Goal: Transaction & Acquisition: Purchase product/service

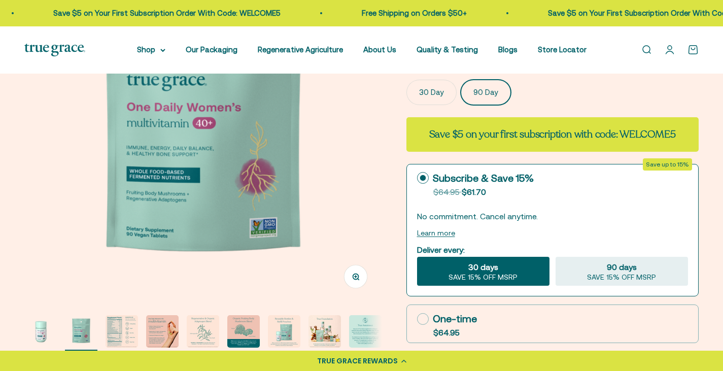
click at [116, 328] on img "Go to item 3" at bounding box center [122, 331] width 32 height 32
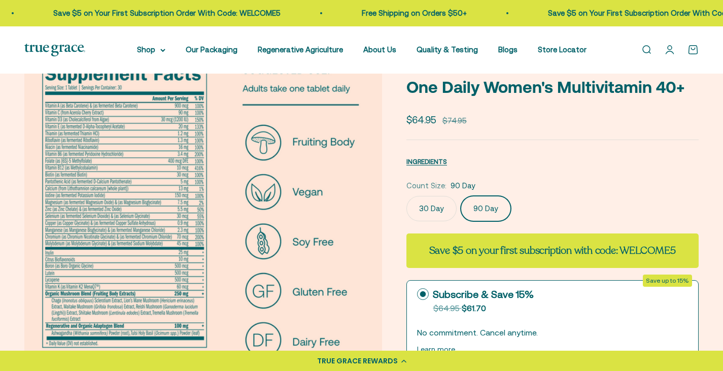
scroll to position [51, 0]
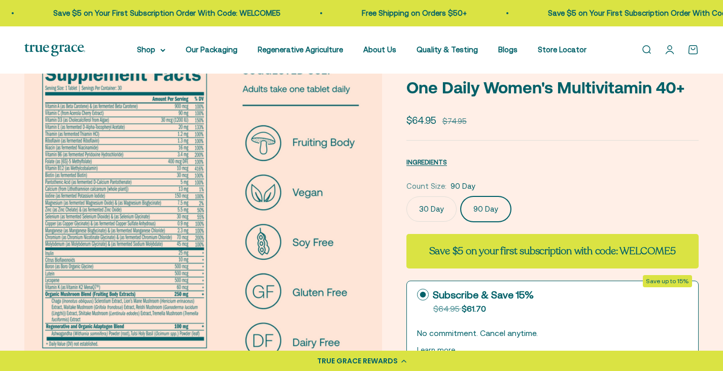
click at [75, 186] on img at bounding box center [203, 226] width 358 height 358
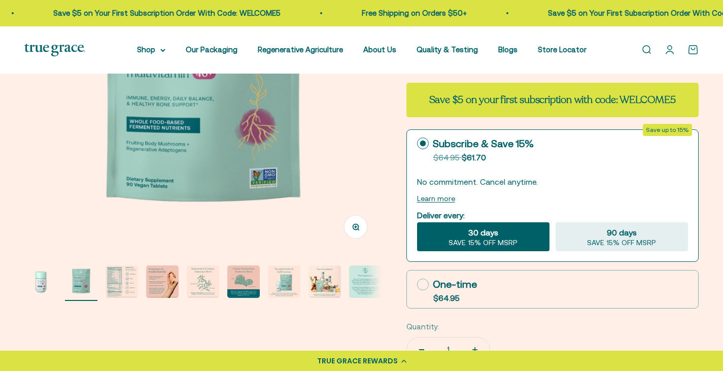
scroll to position [203, 0]
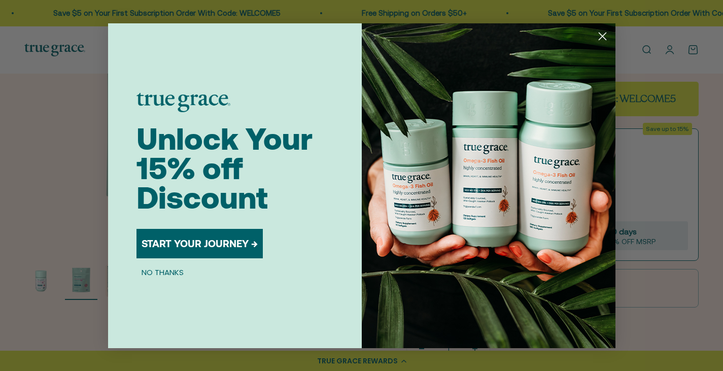
click at [205, 245] on button "START YOUR JOURNEY →" at bounding box center [200, 243] width 126 height 29
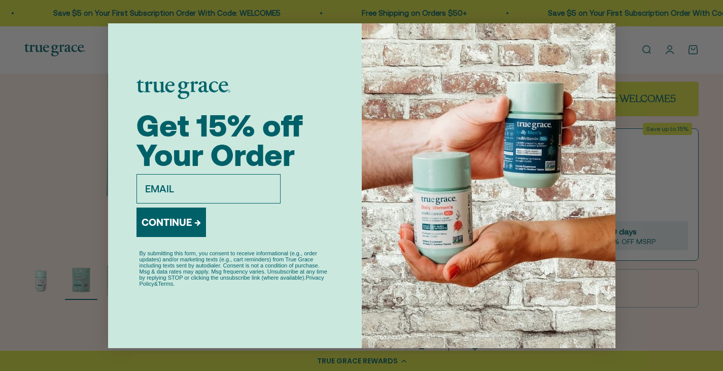
click at [228, 194] on input "email" at bounding box center [209, 188] width 144 height 29
type input "[EMAIL_ADDRESS][DOMAIN_NAME]"
click at [186, 223] on button "CONTINUE →" at bounding box center [172, 222] width 70 height 29
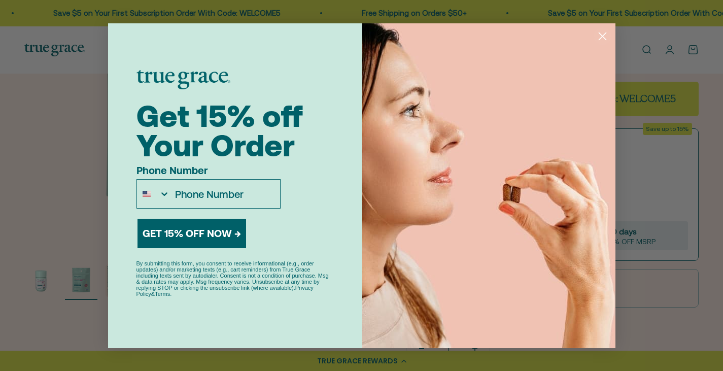
click at [602, 38] on circle "Close dialog" at bounding box center [602, 35] width 17 height 17
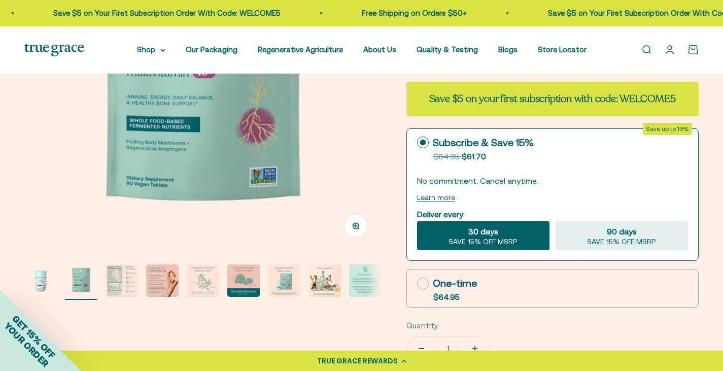
click at [116, 280] on img "Go to item 3" at bounding box center [122, 280] width 32 height 32
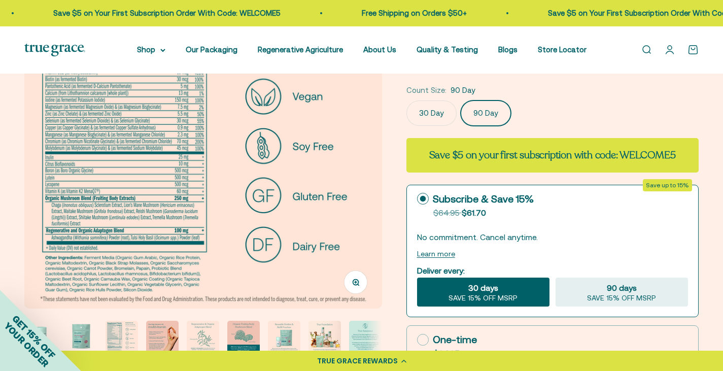
scroll to position [152, 0]
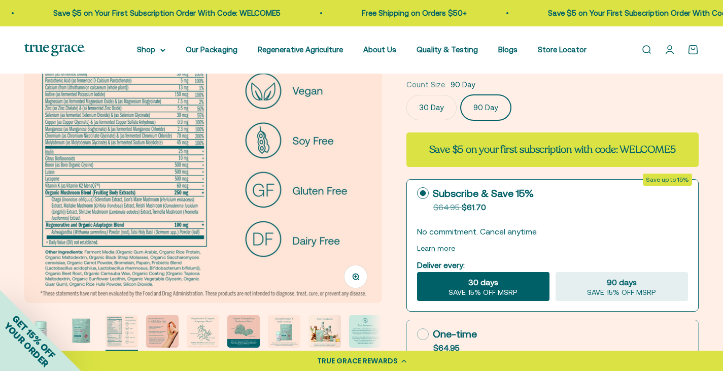
click at [355, 277] on icon "button" at bounding box center [355, 276] width 7 height 7
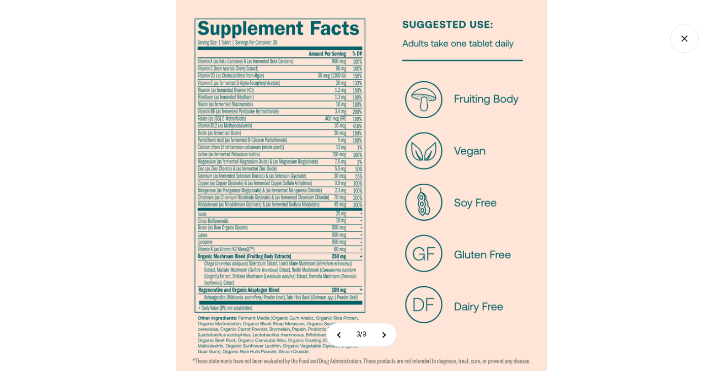
click at [267, 197] on img at bounding box center [361, 185] width 371 height 371
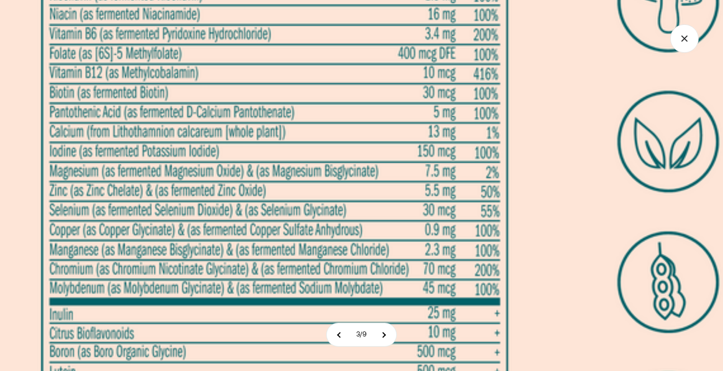
click at [305, 251] on img at bounding box center [497, 236] width 1015 height 1015
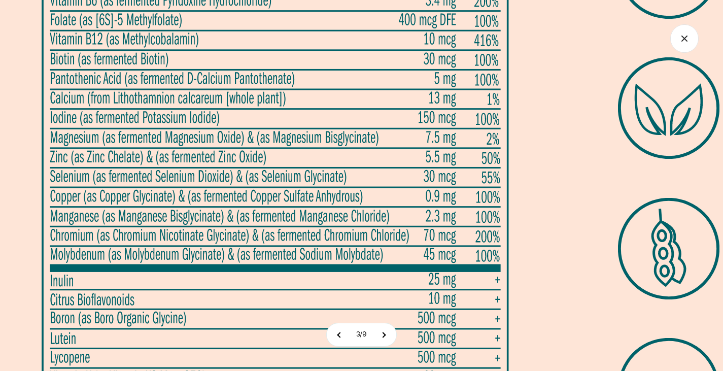
click at [171, 105] on img at bounding box center [498, 202] width 1015 height 1015
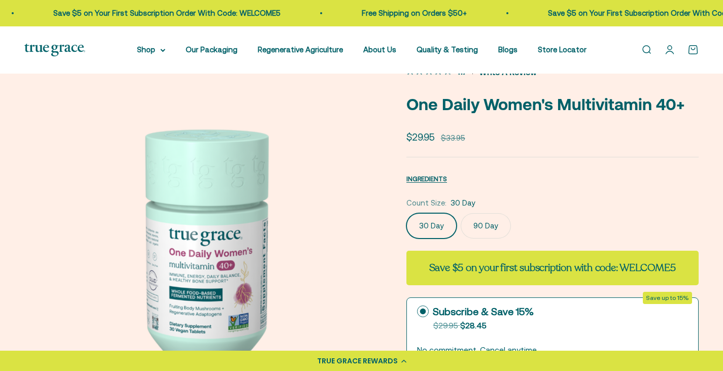
scroll to position [102, 0]
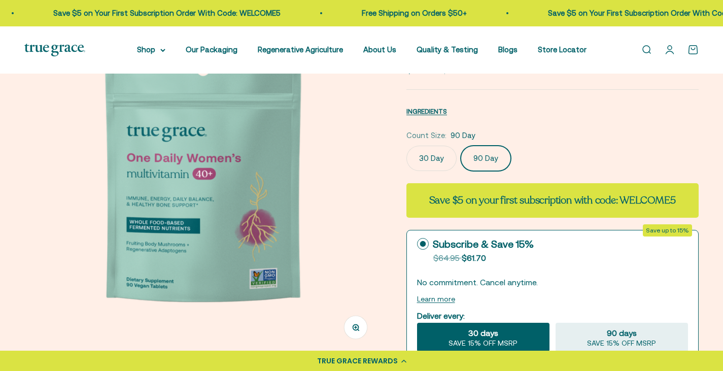
scroll to position [152, 0]
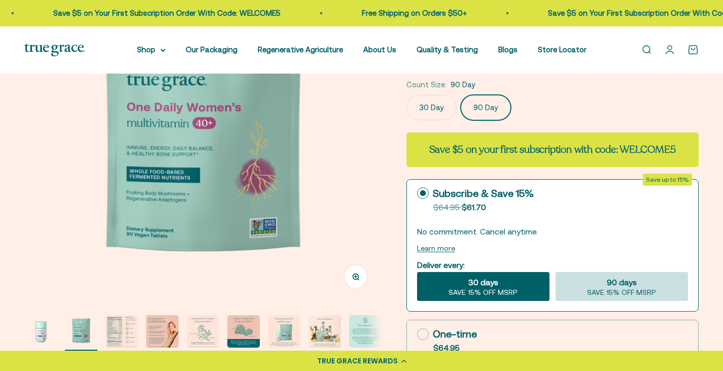
click at [610, 286] on span "90 days" at bounding box center [622, 282] width 30 height 12
click at [556, 272] on input "90 days SAVE 15% OFF MSRP" at bounding box center [555, 272] width 1 height 1
radio input "true"
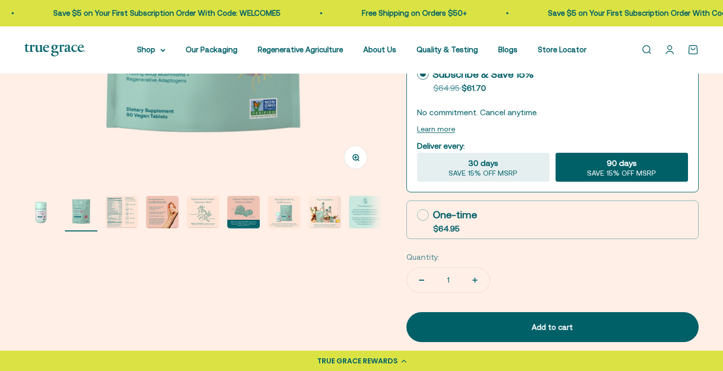
scroll to position [254, 0]
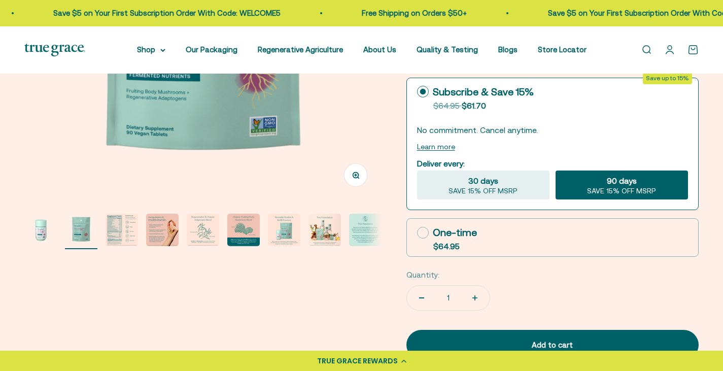
click at [254, 239] on img "Go to item 6" at bounding box center [243, 230] width 32 height 32
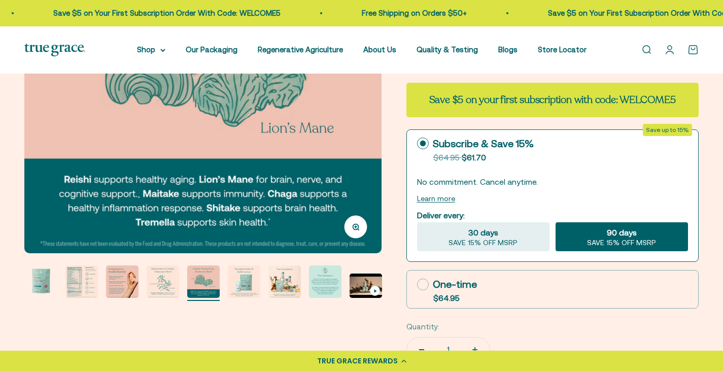
scroll to position [203, 0]
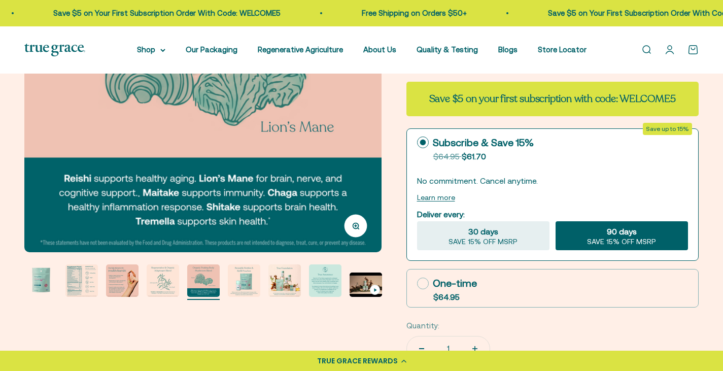
click at [297, 285] on img "Go to item 8" at bounding box center [284, 280] width 32 height 32
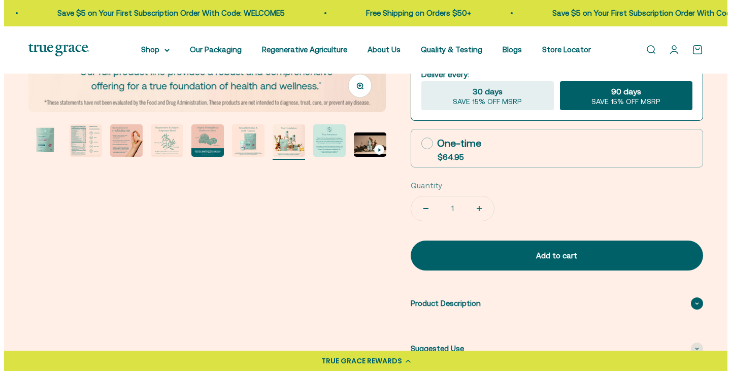
scroll to position [355, 0]
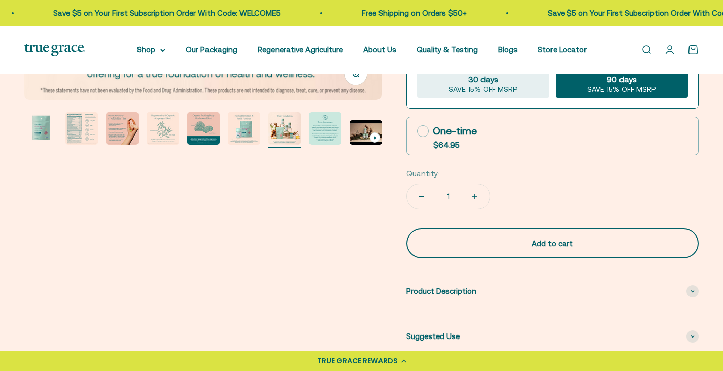
click at [524, 244] on div "Add to cart" at bounding box center [553, 244] width 252 height 12
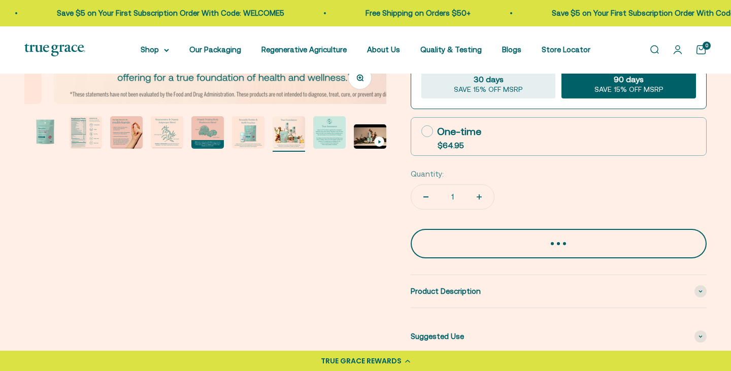
scroll to position [0, 36]
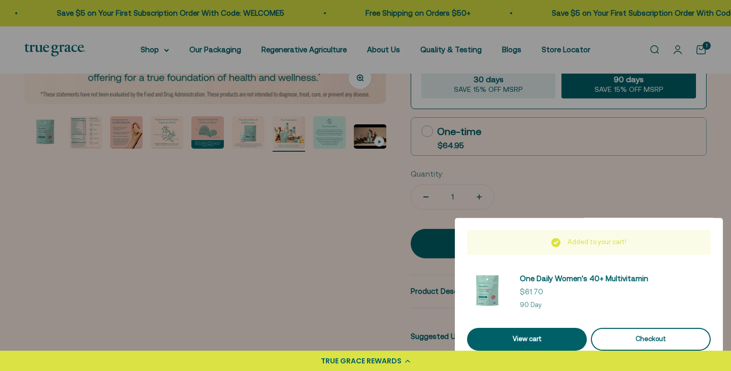
click at [648, 334] on div "Checkout" at bounding box center [650, 339] width 95 height 11
